Goal: Navigation & Orientation: Find specific page/section

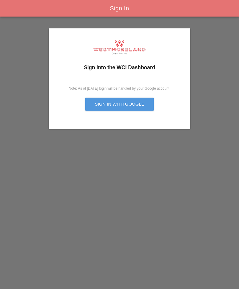
click at [142, 106] on div "Sign in with Google" at bounding box center [120, 104] width 50 height 7
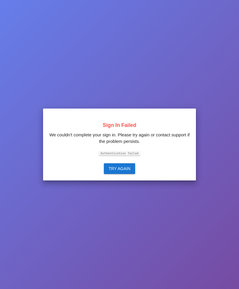
click at [128, 172] on div "Try Again" at bounding box center [120, 168] width 22 height 6
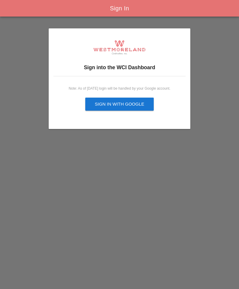
click at [130, 107] on button "Sign in with Google" at bounding box center [119, 103] width 69 height 13
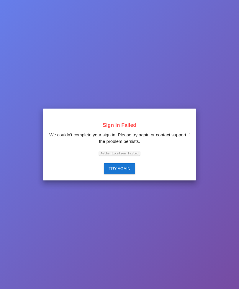
click at [139, 155] on code "Authentication failed" at bounding box center [119, 153] width 41 height 4
click at [136, 155] on code "Authentication failed" at bounding box center [119, 153] width 41 height 4
click at [125, 172] on div "Try Again" at bounding box center [120, 168] width 22 height 6
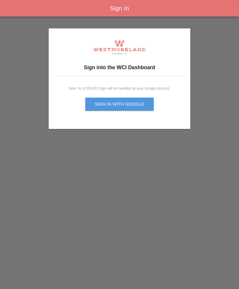
click at [139, 100] on button "Sign in with Google" at bounding box center [119, 103] width 69 height 13
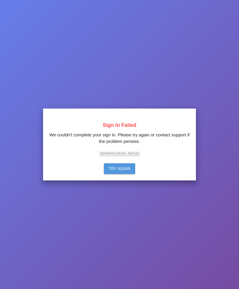
click at [123, 172] on div "Try Again" at bounding box center [120, 168] width 22 height 6
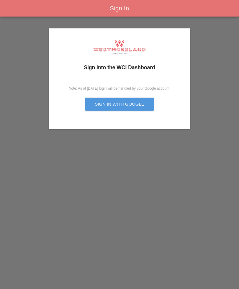
click at [131, 99] on button "Sign in with Google" at bounding box center [119, 103] width 69 height 13
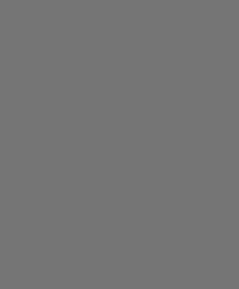
scroll to position [19, 0]
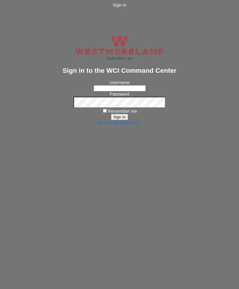
scroll to position [19, 0]
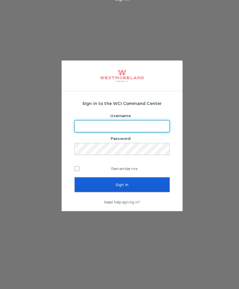
scroll to position [19, 0]
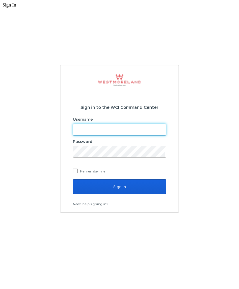
scroll to position [19, 0]
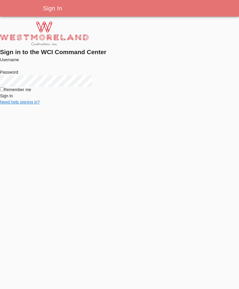
scroll to position [19, 0]
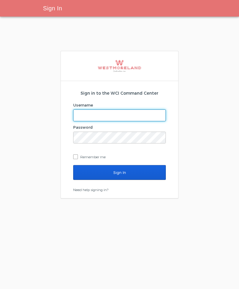
scroll to position [19, 0]
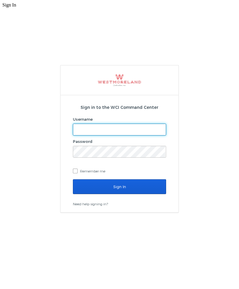
scroll to position [19, 0]
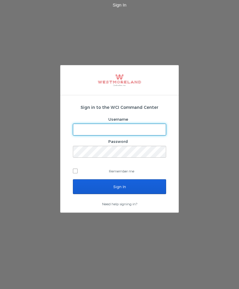
scroll to position [19, 0]
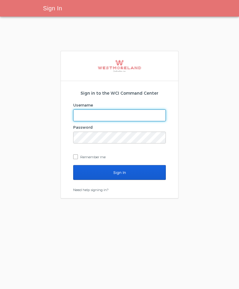
scroll to position [19, 0]
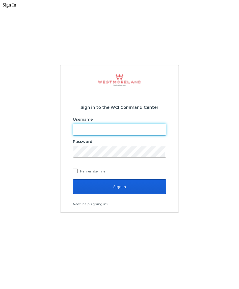
scroll to position [19, 0]
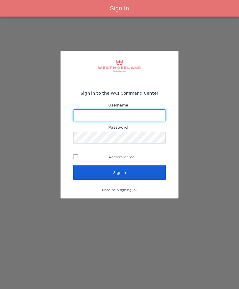
scroll to position [19, 0]
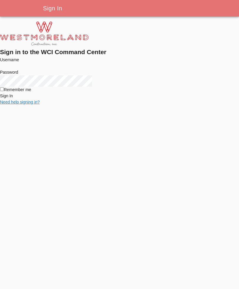
scroll to position [19, 0]
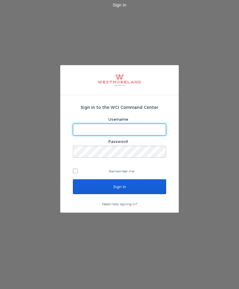
scroll to position [19, 0]
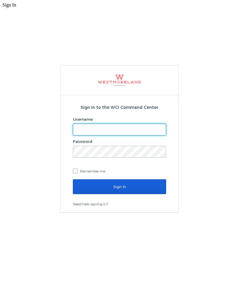
scroll to position [19, 0]
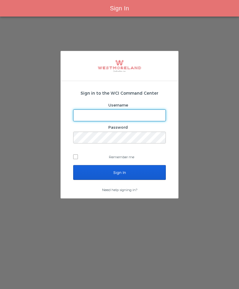
scroll to position [19, 0]
click at [228, 196] on div "Sign In Sign in to the WCI Command Center Username Password Remember me Sign In…" at bounding box center [119, 144] width 239 height 289
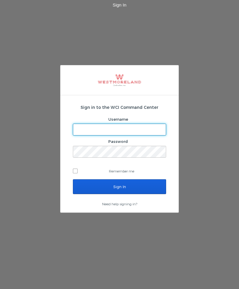
scroll to position [19, 0]
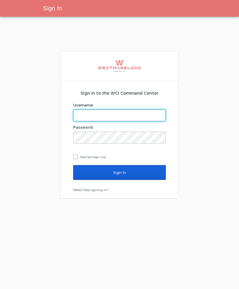
scroll to position [19, 0]
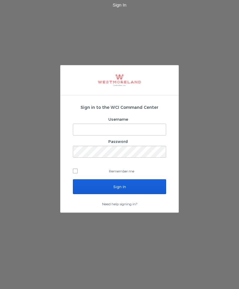
scroll to position [19, 0]
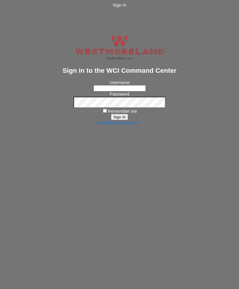
scroll to position [19, 0]
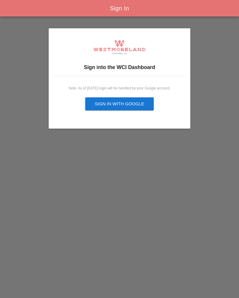
click at [132, 102] on div "Sign in with Google" at bounding box center [120, 104] width 50 height 7
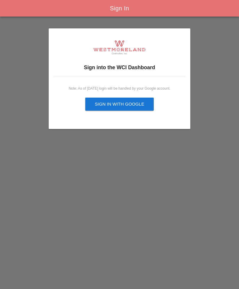
click at [147, 106] on button "Sign in with Google" at bounding box center [119, 103] width 69 height 13
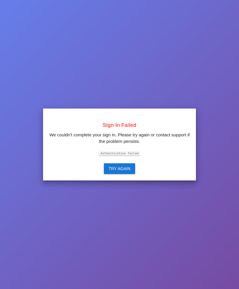
click at [135, 155] on code "Authentication failed" at bounding box center [119, 153] width 41 height 4
click at [130, 172] on div "Try Again" at bounding box center [120, 168] width 22 height 6
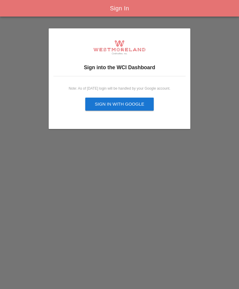
click at [134, 106] on div "Sign in with Google" at bounding box center [120, 104] width 50 height 7
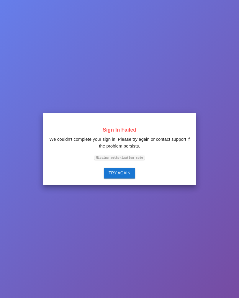
click at [131, 160] on code "Missing authorization code" at bounding box center [120, 158] width 50 height 4
click at [126, 176] on div "Try Again" at bounding box center [120, 173] width 22 height 6
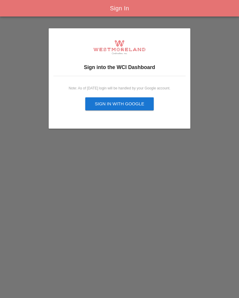
click at [136, 108] on button "Sign in with Google" at bounding box center [119, 103] width 69 height 13
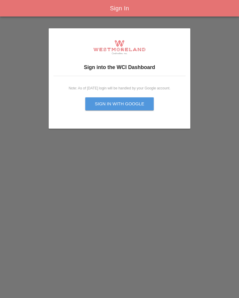
click at [137, 102] on div "Sign in with Google" at bounding box center [120, 104] width 50 height 7
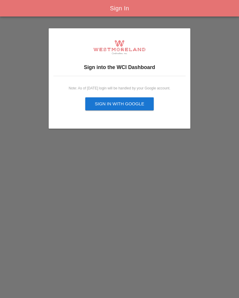
click at [123, 294] on div "Sign In Sign into the WCI Dashboard Note: As of Sept, 2025 login will be handle…" at bounding box center [119, 149] width 239 height 298
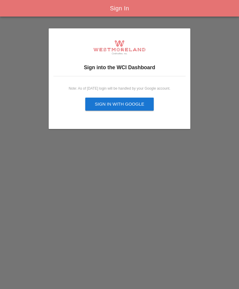
click at [131, 106] on div "Sign in with Google" at bounding box center [120, 104] width 50 height 7
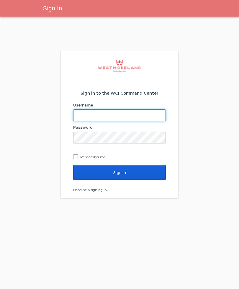
scroll to position [19, 0]
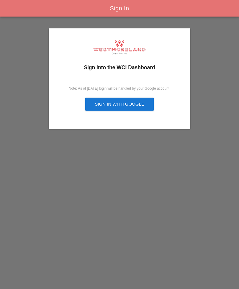
click at [121, 104] on div "Sign in with Google" at bounding box center [120, 104] width 50 height 7
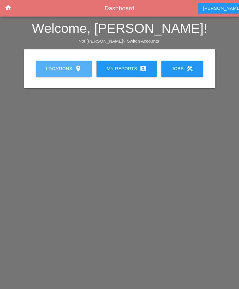
click at [66, 73] on link "Locations location_on" at bounding box center [64, 69] width 56 height 16
